Goal: Task Accomplishment & Management: Manage account settings

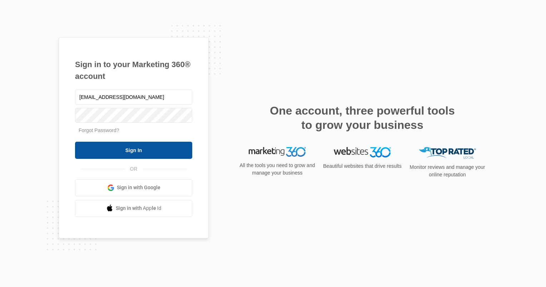
click at [161, 146] on input "Sign In" at bounding box center [133, 150] width 117 height 17
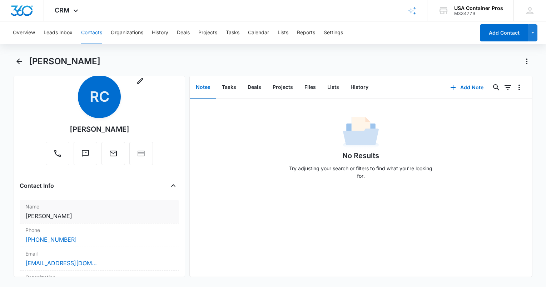
scroll to position [8, 0]
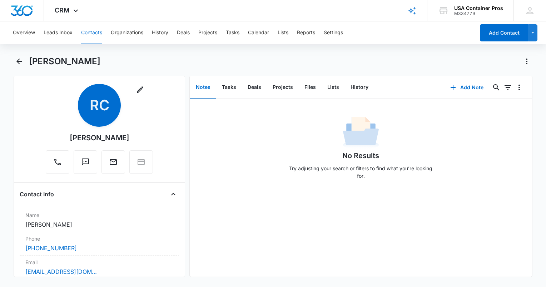
drag, startPoint x: 489, startPoint y: 100, endPoint x: 483, endPoint y: 99, distance: 6.6
click at [489, 100] on div "No Results Try adjusting your search or filters to find what you’re looking for." at bounding box center [361, 142] width 342 height 86
click at [465, 86] on button "Add Note" at bounding box center [467, 87] width 48 height 17
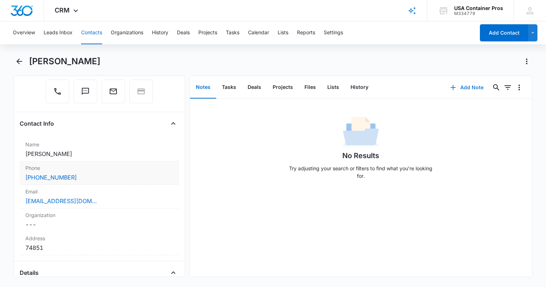
scroll to position [79, 0]
drag, startPoint x: 54, startPoint y: 247, endPoint x: 21, endPoint y: 250, distance: 33.4
click at [21, 250] on div "Address Cancel Save Changes 74851" at bounding box center [99, 243] width 159 height 24
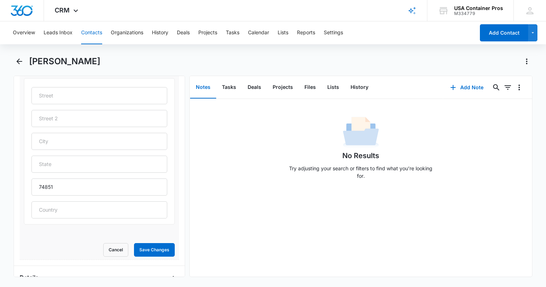
scroll to position [258, 0]
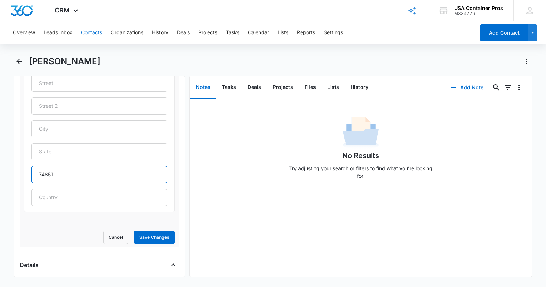
click at [50, 178] on input "74851" at bounding box center [99, 174] width 136 height 17
click at [204, 90] on button "Notes" at bounding box center [203, 87] width 26 height 22
click at [463, 88] on button "Add Note" at bounding box center [467, 87] width 48 height 17
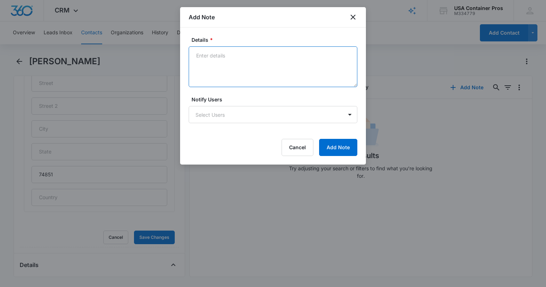
click at [269, 74] on textarea "Details *" at bounding box center [273, 66] width 169 height 41
type textarea "He's got a bunch of stuff."
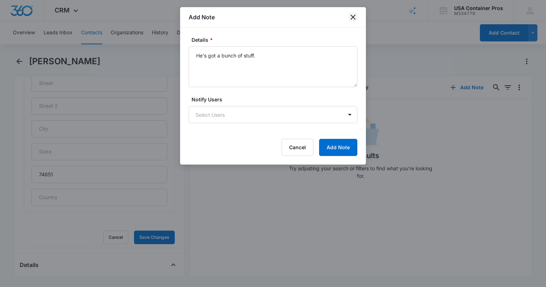
click at [357, 20] on icon "close" at bounding box center [353, 17] width 9 height 9
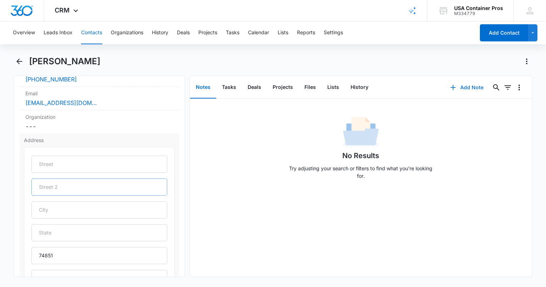
scroll to position [179, 0]
click at [256, 91] on button "Deals" at bounding box center [254, 87] width 25 height 22
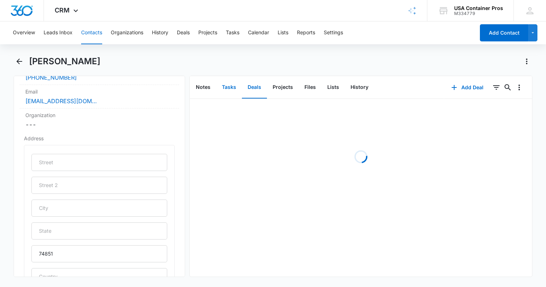
click at [235, 89] on button "Tasks" at bounding box center [229, 87] width 26 height 22
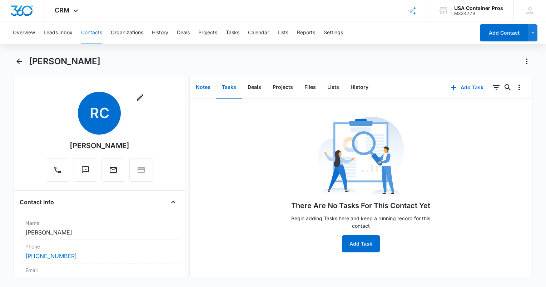
click at [201, 90] on button "Notes" at bounding box center [203, 87] width 26 height 22
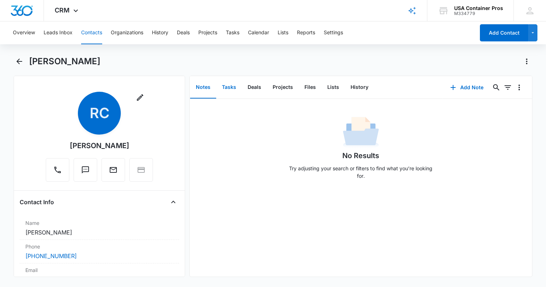
click at [227, 89] on button "Tasks" at bounding box center [229, 87] width 26 height 22
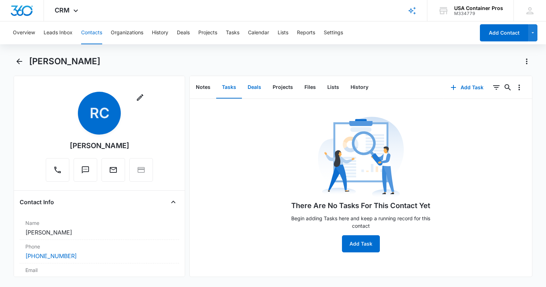
click at [262, 89] on button "Deals" at bounding box center [254, 87] width 25 height 22
click at [346, 249] on button "Add Deal" at bounding box center [360, 243] width 37 height 17
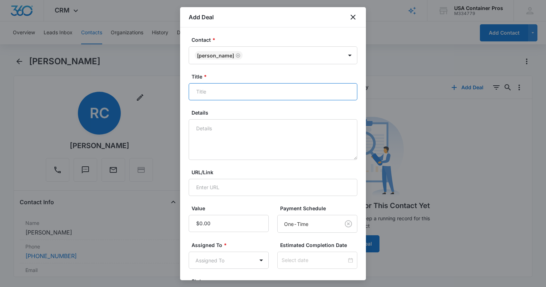
click at [249, 89] on input "Title *" at bounding box center [273, 91] width 169 height 17
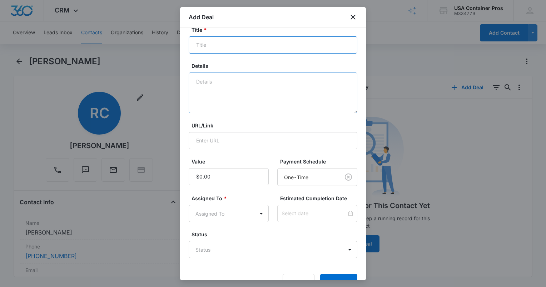
scroll to position [66, 0]
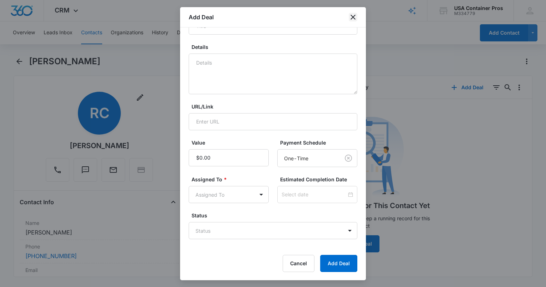
click at [353, 15] on icon "close" at bounding box center [353, 17] width 9 height 9
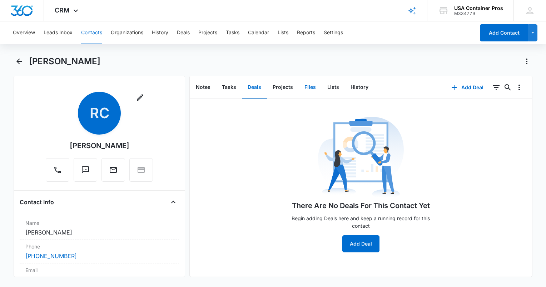
click at [306, 89] on button "Files" at bounding box center [310, 87] width 23 height 22
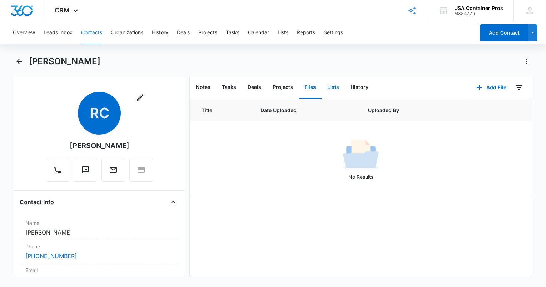
click at [324, 92] on button "Lists" at bounding box center [333, 87] width 23 height 22
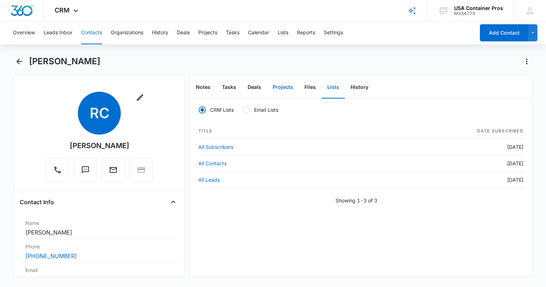
click at [292, 87] on button "Projects" at bounding box center [283, 87] width 32 height 22
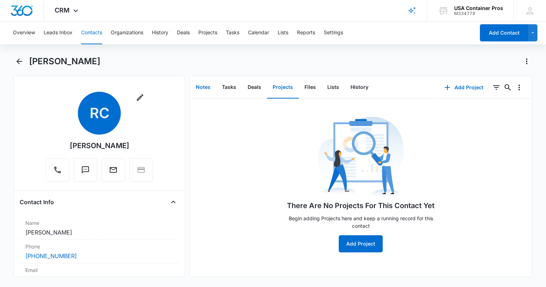
click at [210, 89] on button "Notes" at bounding box center [203, 87] width 26 height 22
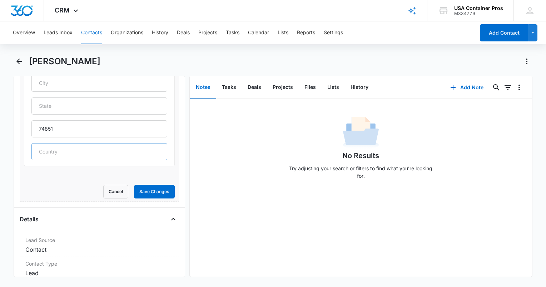
scroll to position [357, 0]
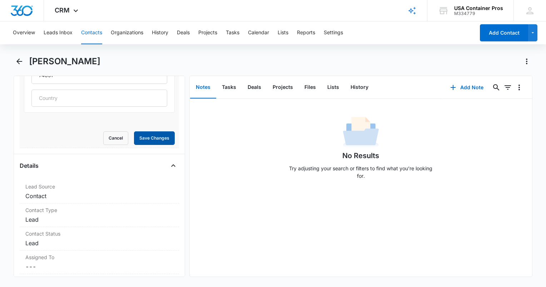
click at [146, 134] on button "Save Changes" at bounding box center [154, 139] width 41 height 14
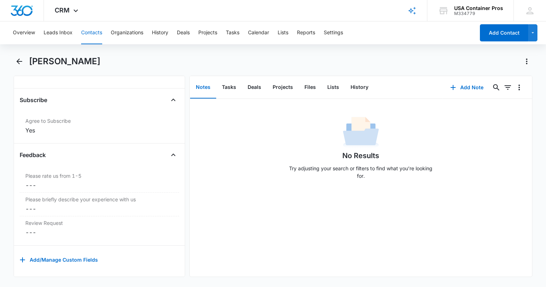
scroll to position [723, 0]
click at [61, 40] on button "Leads Inbox" at bounding box center [58, 32] width 29 height 23
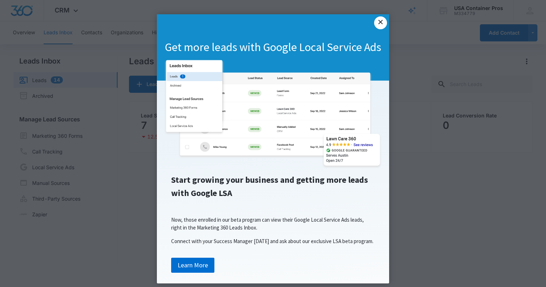
click at [376, 23] on link "×" at bounding box center [380, 22] width 13 height 13
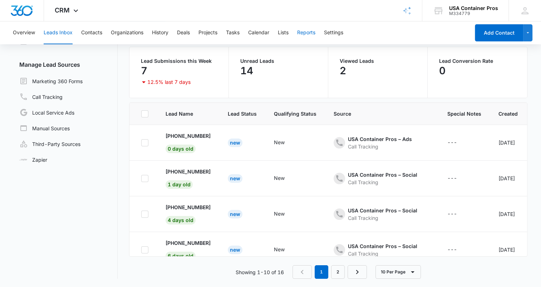
click at [310, 33] on button "Reports" at bounding box center [306, 32] width 18 height 23
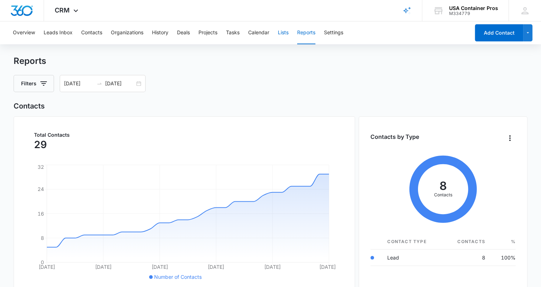
click at [285, 31] on button "Lists" at bounding box center [283, 32] width 11 height 23
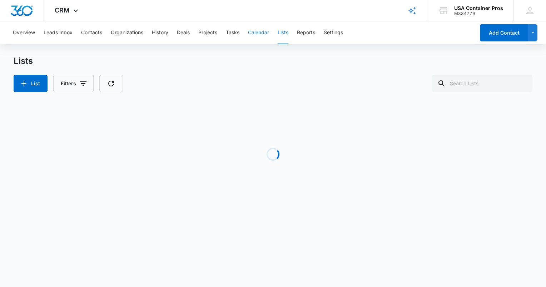
click at [256, 31] on button "Calendar" at bounding box center [258, 32] width 21 height 23
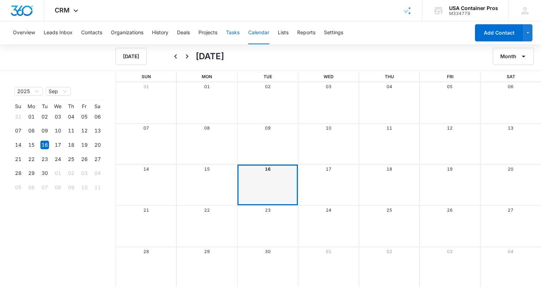
click at [233, 34] on button "Tasks" at bounding box center [233, 32] width 14 height 23
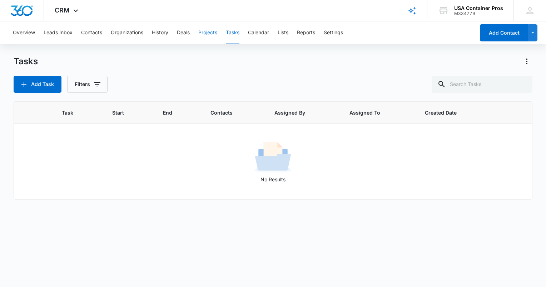
click at [211, 34] on button "Projects" at bounding box center [207, 32] width 19 height 23
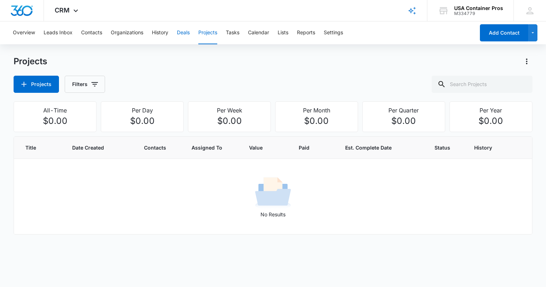
click at [187, 33] on button "Deals" at bounding box center [183, 32] width 13 height 23
click at [159, 33] on button "History" at bounding box center [160, 32] width 16 height 23
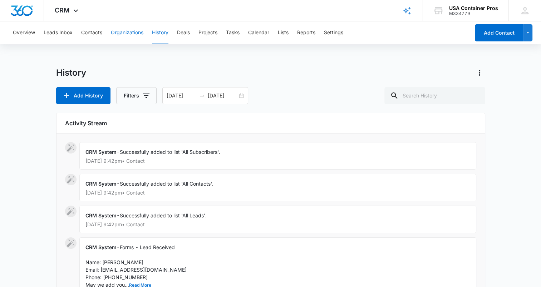
click at [133, 36] on button "Organizations" at bounding box center [127, 32] width 33 height 23
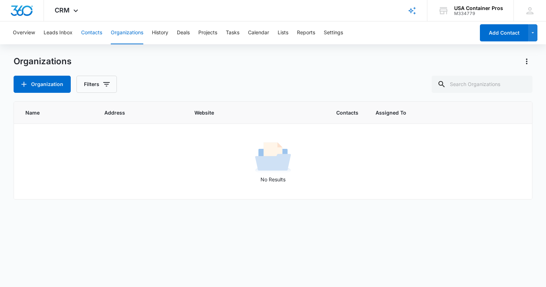
click at [100, 31] on button "Contacts" at bounding box center [91, 32] width 21 height 23
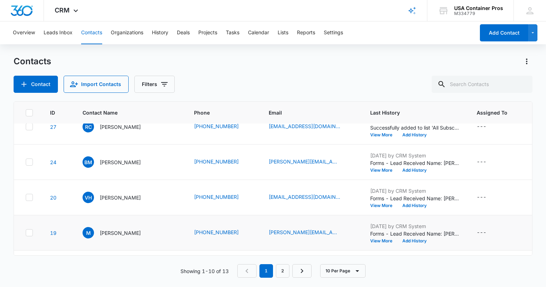
scroll to position [48, 0]
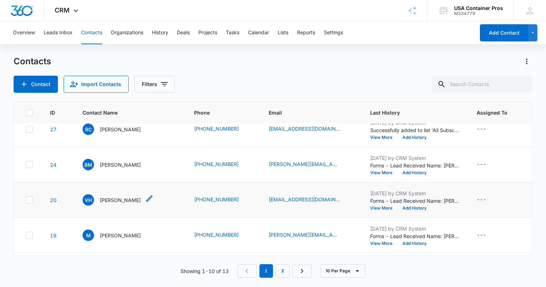
click at [124, 200] on p "[PERSON_NAME]" at bounding box center [120, 201] width 41 height 8
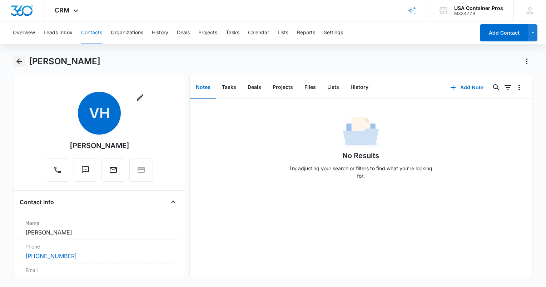
click at [17, 61] on icon "Back" at bounding box center [19, 62] width 6 height 6
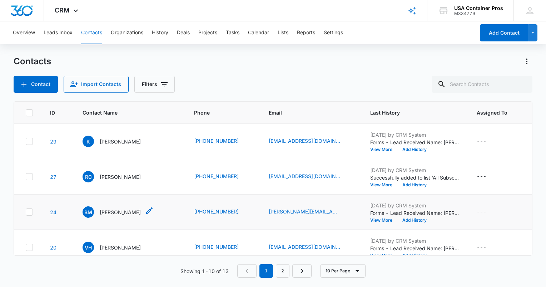
click at [117, 212] on p "[PERSON_NAME]" at bounding box center [120, 213] width 41 height 8
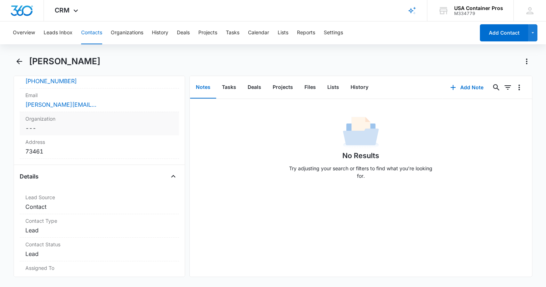
scroll to position [179, 0]
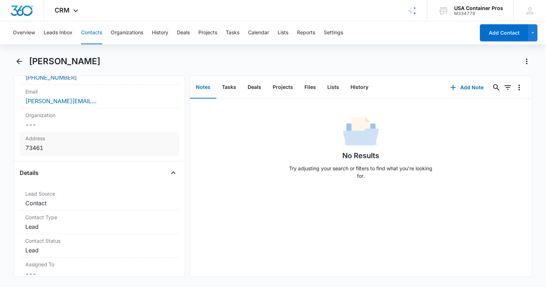
click at [31, 149] on dd "Cancel Save Changes 73461" at bounding box center [99, 148] width 148 height 9
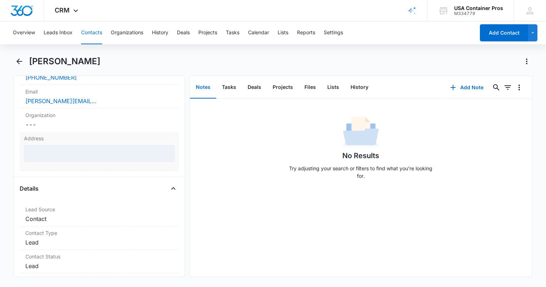
click at [31, 149] on div at bounding box center [99, 153] width 151 height 17
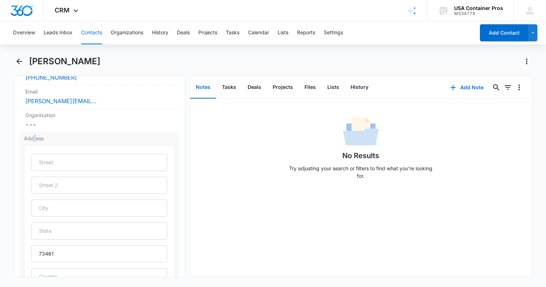
click at [34, 142] on div "Address 73461 Cancel Save Changes" at bounding box center [99, 229] width 159 height 195
drag, startPoint x: 34, startPoint y: 142, endPoint x: 17, endPoint y: 142, distance: 17.2
click at [17, 142] on div "Remove BM Beth Mewszel Contact Info Name Cancel Save Changes Beth Mewszel Phone…" at bounding box center [100, 177] width 172 height 202
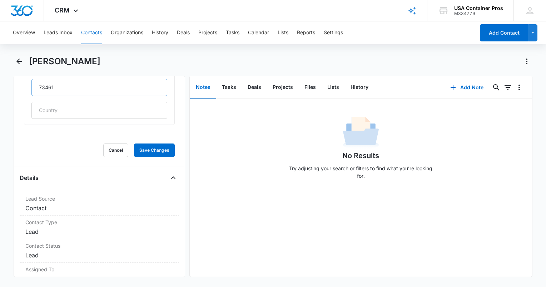
scroll to position [322, 0]
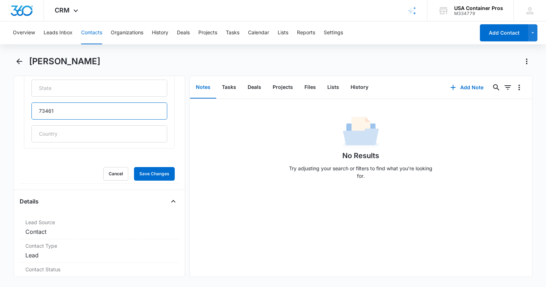
click at [48, 105] on input "73461" at bounding box center [99, 111] width 136 height 17
click at [167, 122] on div "73461" at bounding box center [99, 75] width 151 height 147
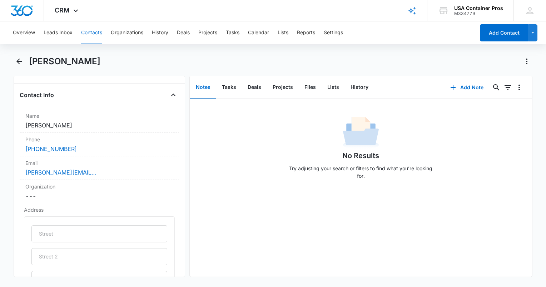
scroll to position [36, 0]
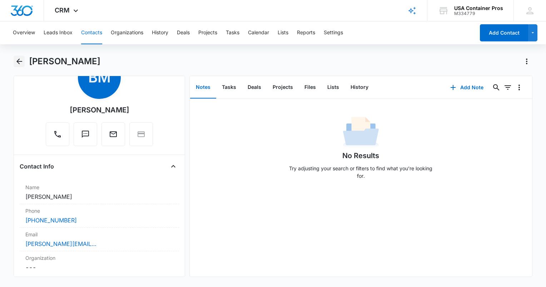
click at [17, 60] on icon "Back" at bounding box center [19, 61] width 9 height 9
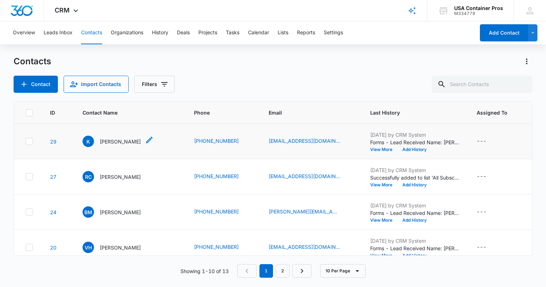
click at [102, 146] on div "K [PERSON_NAME]" at bounding box center [112, 141] width 58 height 11
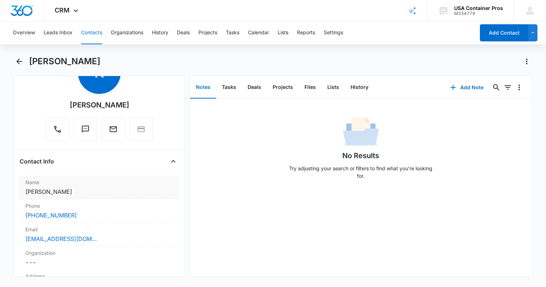
scroll to position [44, 0]
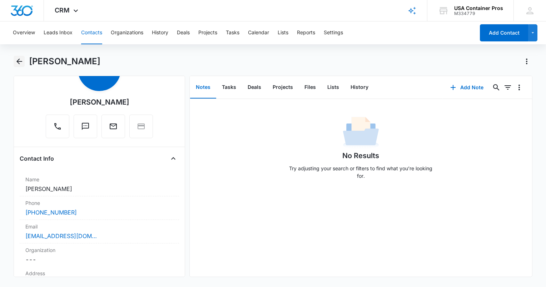
click at [20, 67] on button "Back" at bounding box center [19, 61] width 11 height 11
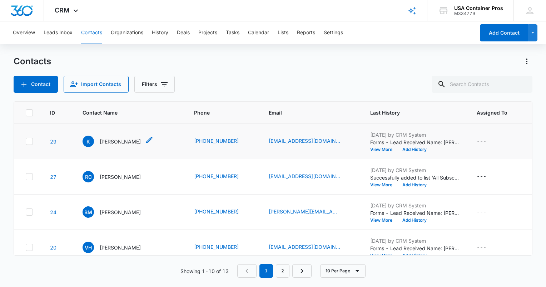
click at [146, 142] on icon "Contact Name - Kenn - Select to Edit Field" at bounding box center [149, 140] width 6 height 6
click at [110, 141] on p "[PERSON_NAME]" at bounding box center [120, 142] width 41 height 8
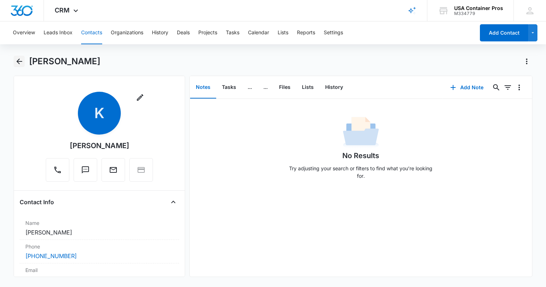
click at [21, 64] on icon "Back" at bounding box center [19, 61] width 9 height 9
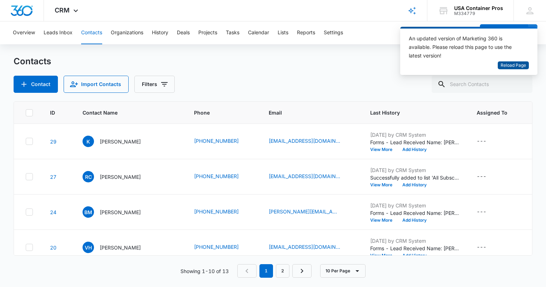
click at [501, 64] on span "Reload Page" at bounding box center [513, 65] width 25 height 7
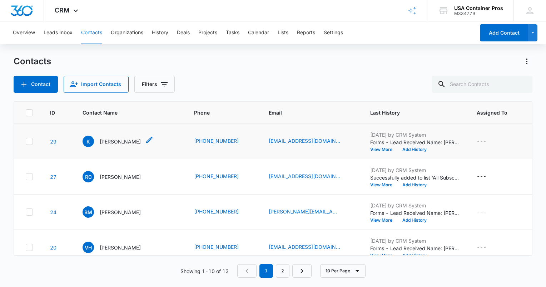
click at [111, 142] on p "[PERSON_NAME]" at bounding box center [120, 142] width 41 height 8
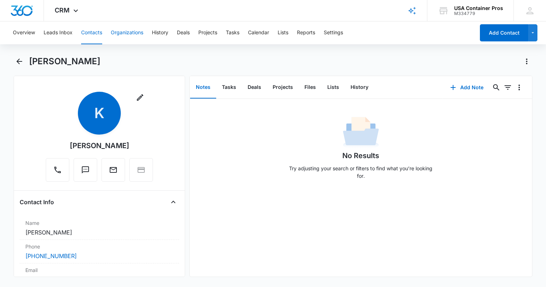
click at [139, 36] on button "Organizations" at bounding box center [127, 32] width 33 height 23
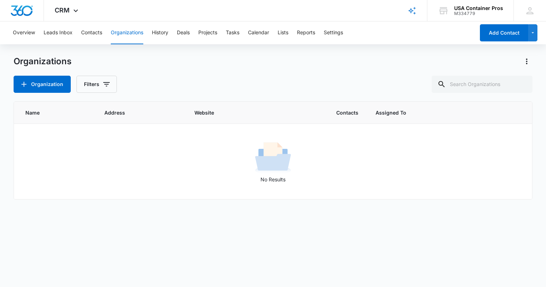
click at [171, 30] on div "Overview Leads Inbox Contacts Organizations History Deals Projects Tasks Calend…" at bounding box center [242, 32] width 466 height 23
click at [170, 31] on div "Overview Leads Inbox Contacts Organizations History Deals Projects Tasks Calend…" at bounding box center [242, 32] width 466 height 23
click at [164, 33] on button "History" at bounding box center [160, 32] width 16 height 23
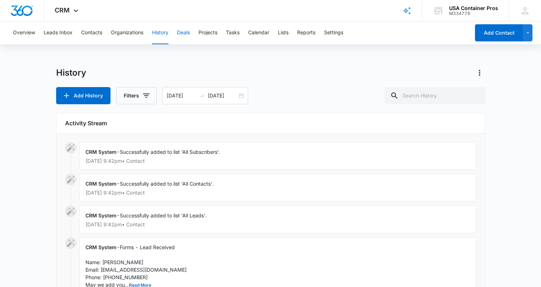
click at [183, 36] on button "Deals" at bounding box center [183, 32] width 13 height 23
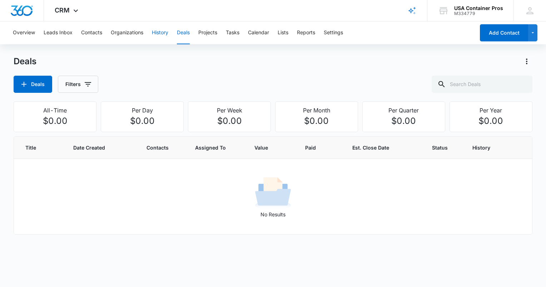
click at [163, 34] on button "History" at bounding box center [160, 32] width 16 height 23
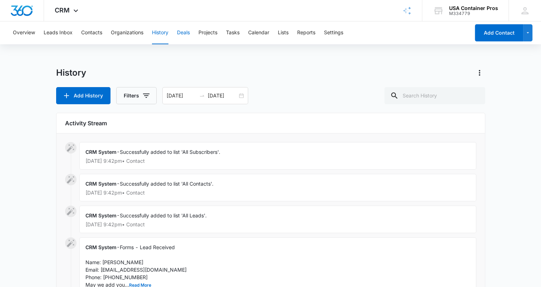
click at [184, 36] on button "Deals" at bounding box center [183, 32] width 13 height 23
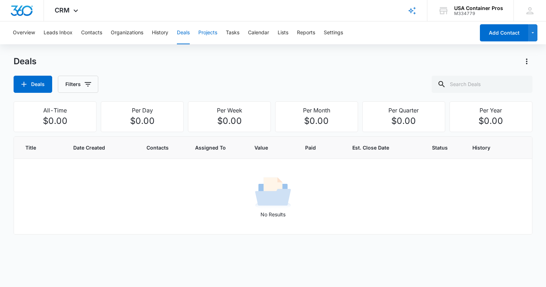
click at [202, 30] on button "Projects" at bounding box center [207, 32] width 19 height 23
click at [236, 34] on button "Tasks" at bounding box center [233, 32] width 14 height 23
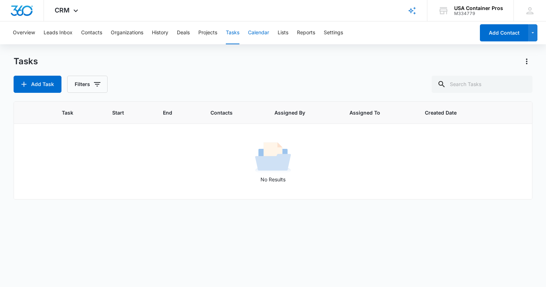
click at [265, 33] on button "Calendar" at bounding box center [258, 32] width 21 height 23
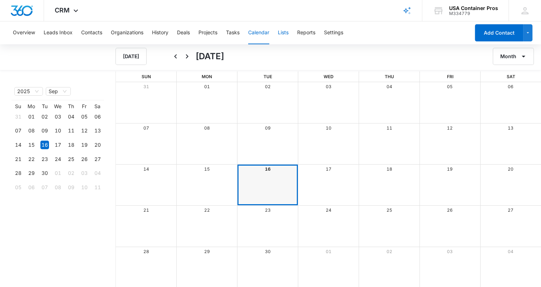
click at [286, 38] on button "Lists" at bounding box center [283, 32] width 11 height 23
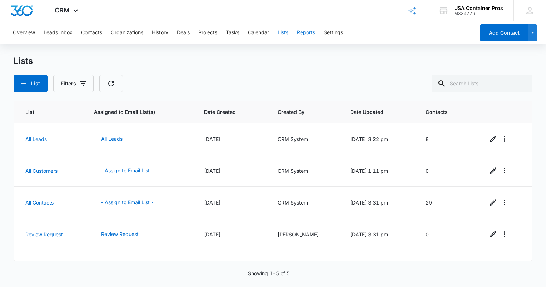
click at [311, 34] on button "Reports" at bounding box center [306, 32] width 18 height 23
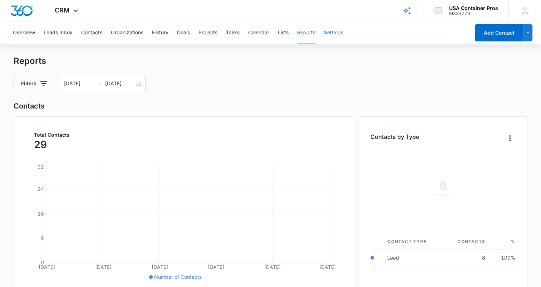
click at [340, 29] on button "Settings" at bounding box center [333, 32] width 19 height 23
